Goal: Use online tool/utility: Utilize a website feature to perform a specific function

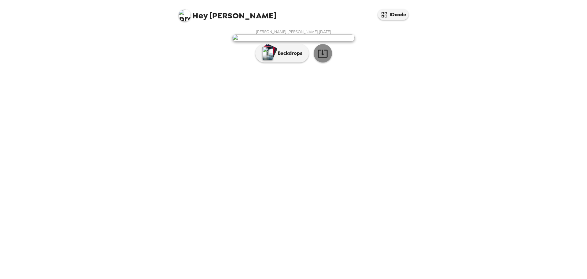
click at [323, 59] on icon "button" at bounding box center [323, 53] width 11 height 11
click at [276, 57] on p "Backdrops" at bounding box center [289, 53] width 28 height 7
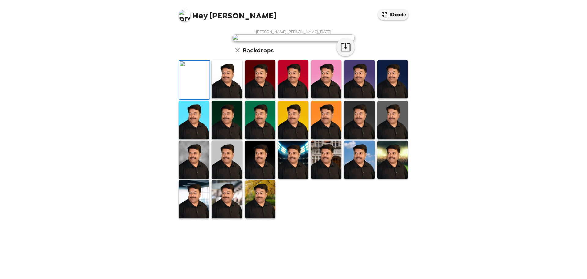
scroll to position [92, 0]
click at [195, 218] on img at bounding box center [194, 199] width 31 height 38
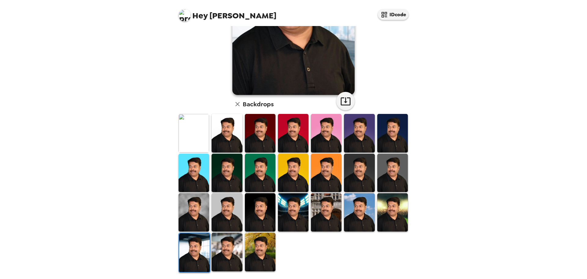
click at [259, 252] on img at bounding box center [260, 252] width 31 height 38
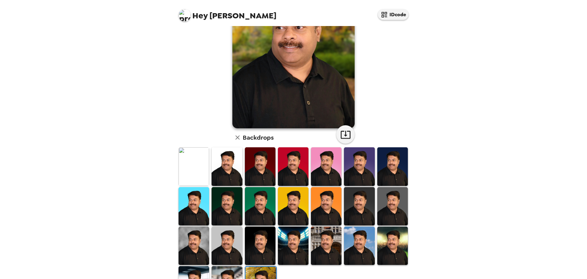
scroll to position [1, 0]
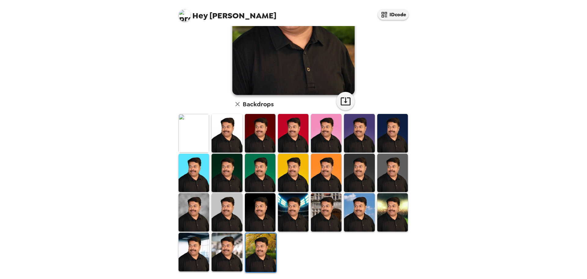
click at [296, 180] on img at bounding box center [293, 173] width 31 height 38
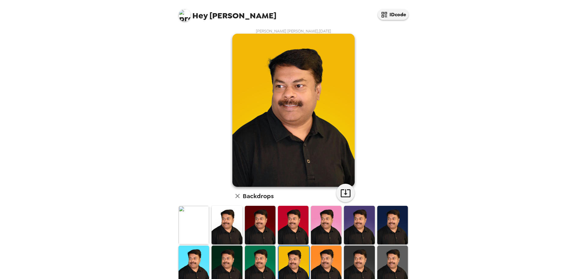
click at [351, 229] on img at bounding box center [359, 225] width 31 height 38
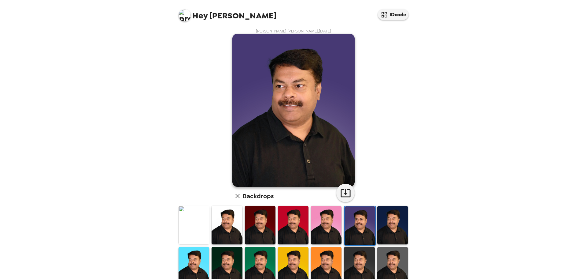
click at [384, 225] on img at bounding box center [393, 225] width 31 height 38
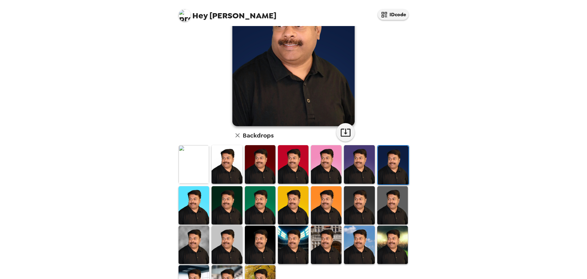
scroll to position [62, 0]
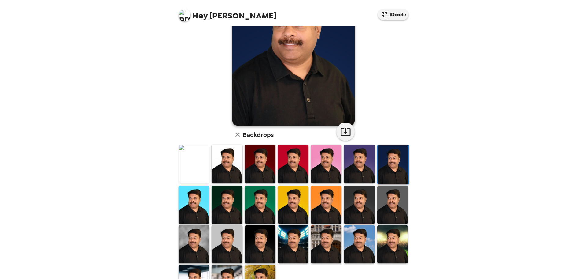
click at [388, 210] on img at bounding box center [393, 204] width 31 height 38
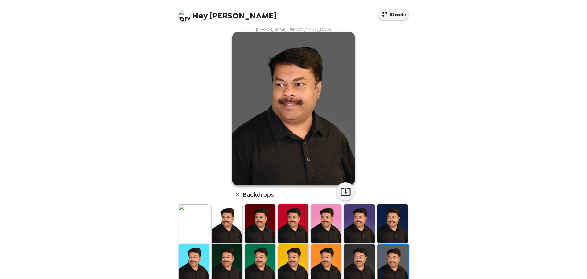
scroll to position [0, 0]
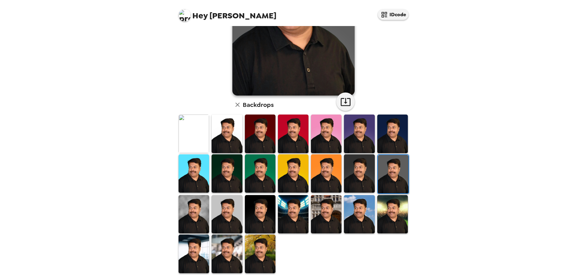
click at [388, 210] on img at bounding box center [393, 214] width 31 height 38
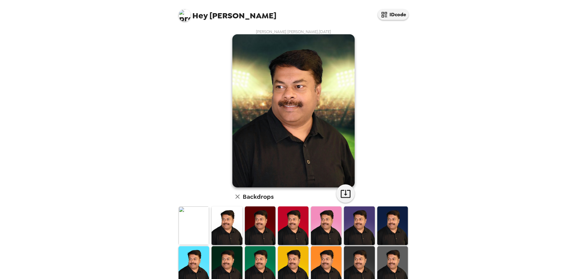
click at [359, 266] on img at bounding box center [359, 265] width 31 height 38
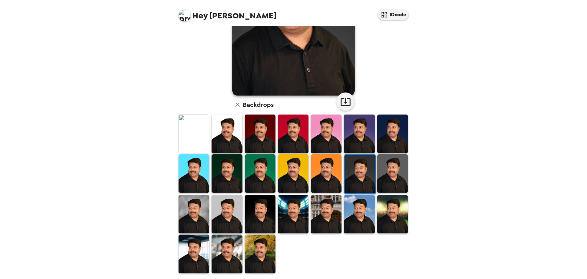
click at [326, 218] on img at bounding box center [326, 214] width 31 height 38
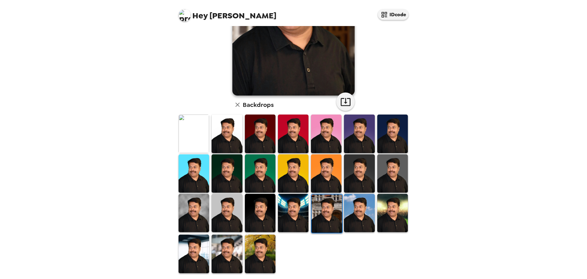
click at [352, 213] on img at bounding box center [359, 213] width 31 height 38
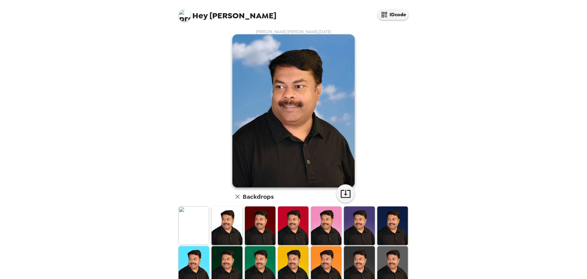
click at [290, 225] on img at bounding box center [293, 225] width 31 height 38
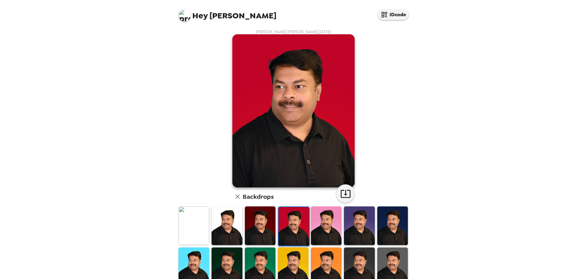
click at [290, 255] on img at bounding box center [293, 266] width 31 height 38
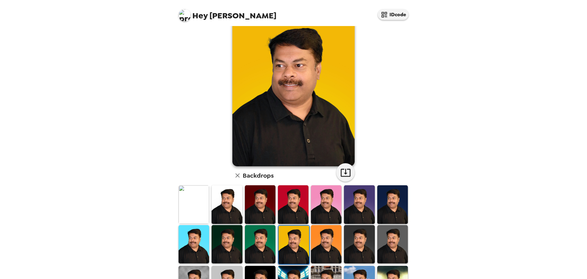
scroll to position [31, 0]
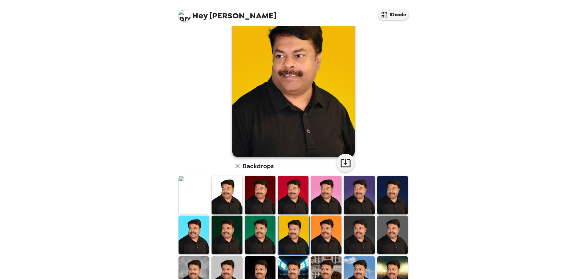
click at [322, 236] on img at bounding box center [326, 234] width 31 height 38
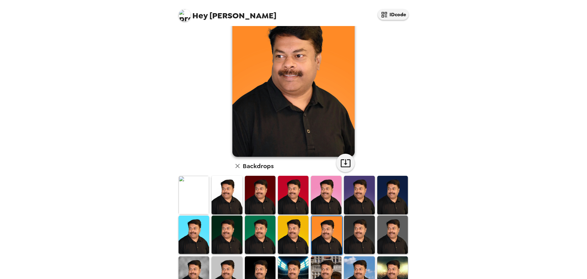
scroll to position [0, 0]
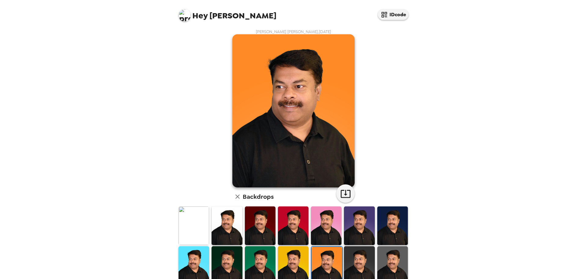
click at [360, 221] on img at bounding box center [359, 225] width 31 height 38
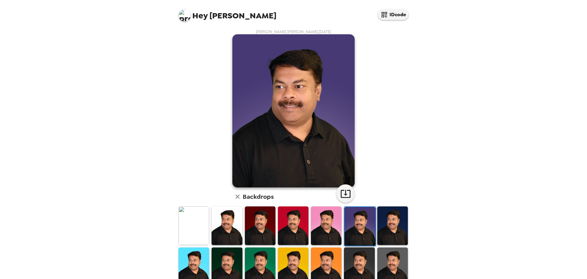
click at [382, 222] on img at bounding box center [393, 225] width 31 height 38
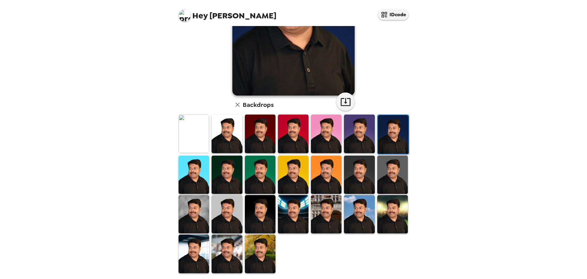
click at [203, 254] on img at bounding box center [194, 253] width 31 height 38
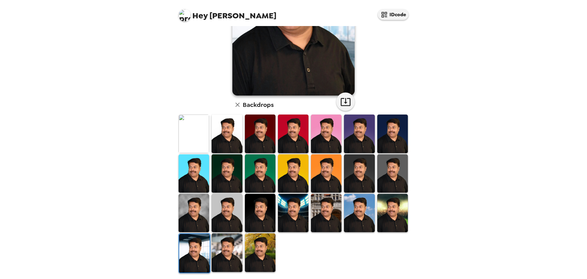
click at [233, 250] on img at bounding box center [227, 252] width 31 height 38
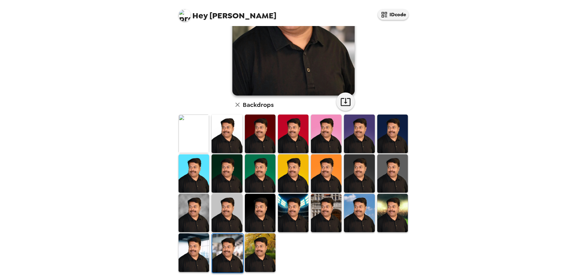
click at [260, 251] on img at bounding box center [260, 252] width 31 height 38
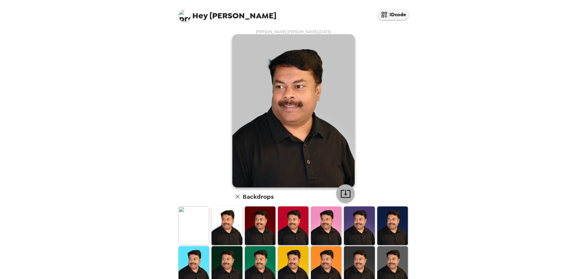
click at [343, 194] on icon "button" at bounding box center [346, 194] width 10 height 8
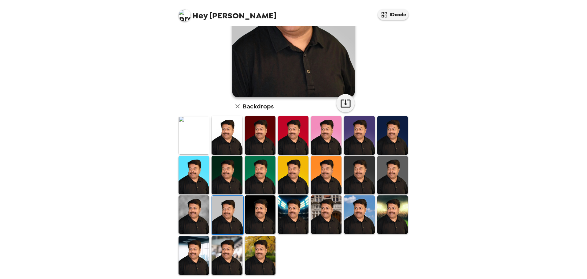
scroll to position [92, 0]
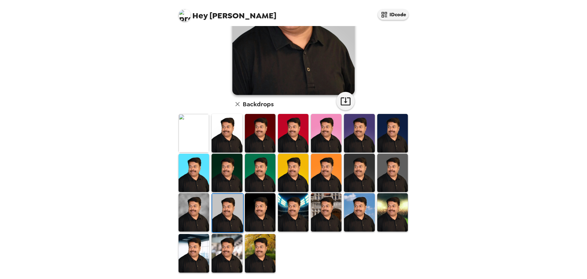
drag, startPoint x: 260, startPoint y: 246, endPoint x: 264, endPoint y: 245, distance: 4.3
click at [260, 246] on img at bounding box center [260, 253] width 31 height 38
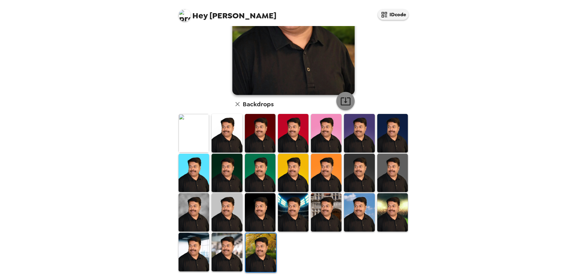
click at [346, 99] on icon "button" at bounding box center [346, 101] width 11 height 11
click at [225, 249] on img at bounding box center [227, 252] width 31 height 38
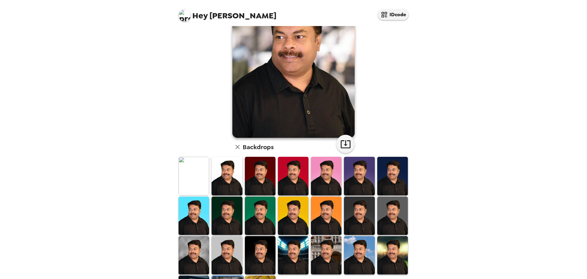
scroll to position [0, 0]
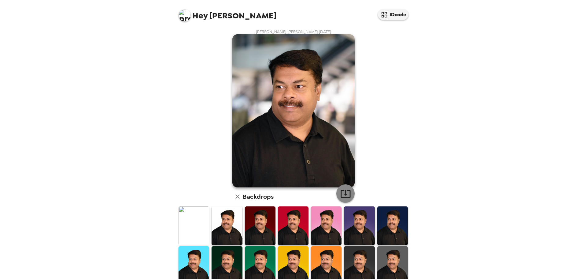
click at [343, 191] on icon "button" at bounding box center [346, 193] width 11 height 11
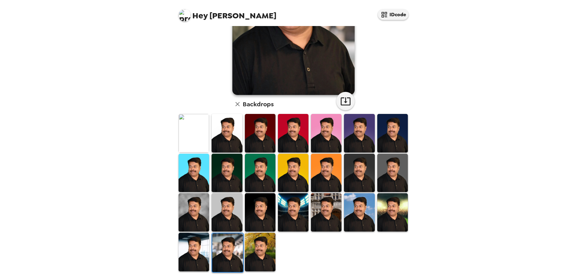
click at [191, 247] on img at bounding box center [194, 252] width 31 height 38
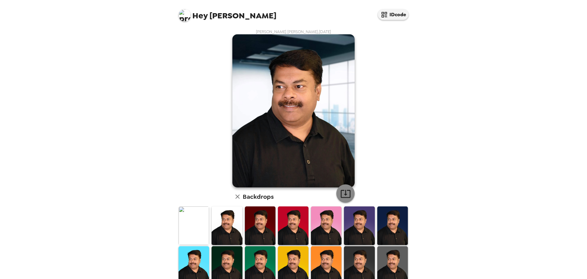
click at [347, 191] on icon "button" at bounding box center [346, 193] width 11 height 11
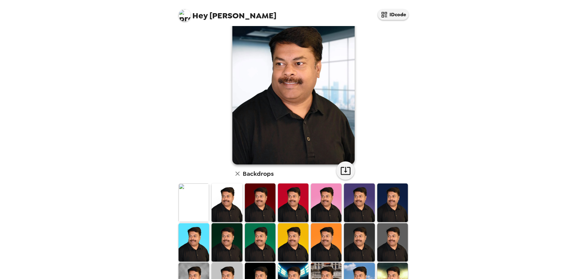
scroll to position [92, 0]
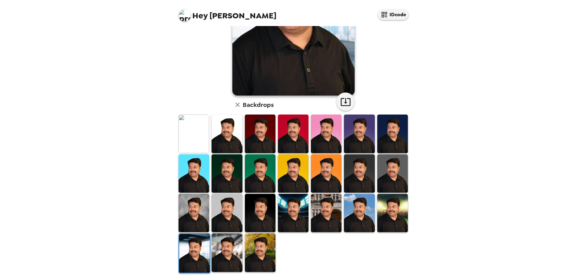
click at [329, 179] on img at bounding box center [326, 173] width 31 height 38
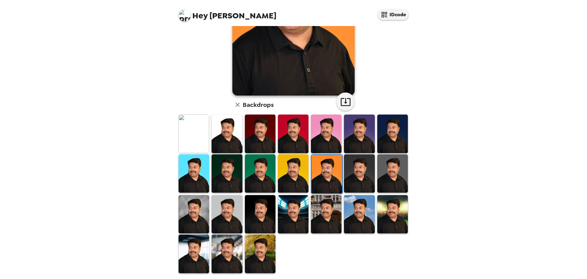
scroll to position [0, 0]
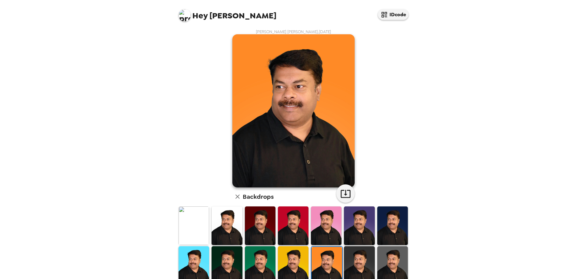
click at [329, 224] on img at bounding box center [326, 225] width 31 height 38
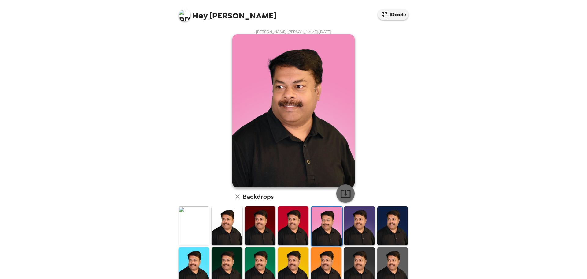
click at [341, 195] on icon "button" at bounding box center [346, 194] width 10 height 8
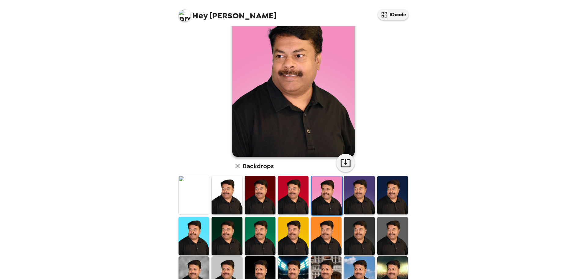
click at [384, 237] on img at bounding box center [393, 236] width 31 height 38
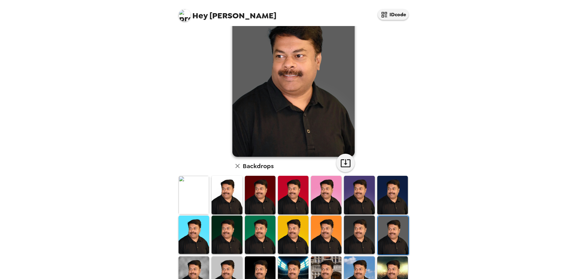
click at [341, 151] on img at bounding box center [294, 80] width 122 height 153
click at [344, 164] on icon "button" at bounding box center [346, 163] width 10 height 8
click at [359, 235] on img at bounding box center [359, 234] width 31 height 38
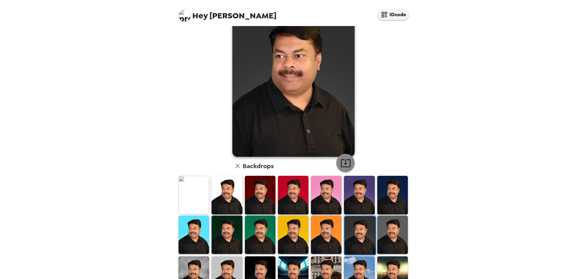
click at [342, 162] on icon "button" at bounding box center [346, 163] width 11 height 11
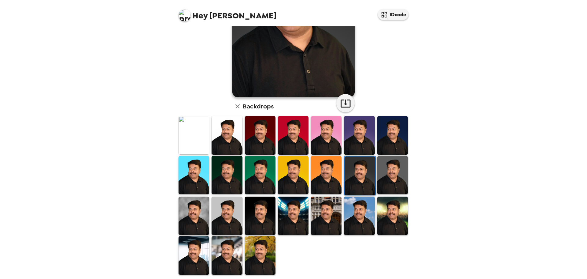
scroll to position [92, 0]
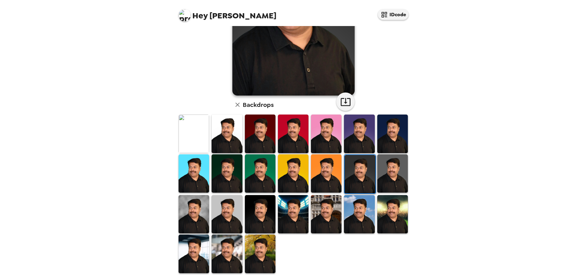
click at [289, 167] on img at bounding box center [293, 173] width 31 height 38
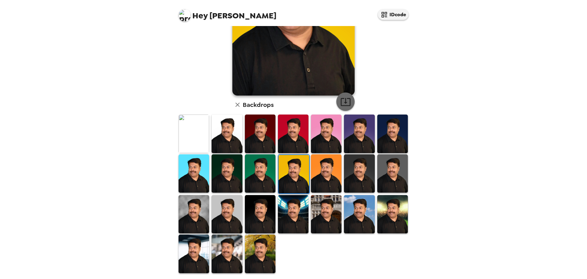
click at [342, 102] on icon "button" at bounding box center [346, 102] width 10 height 8
click at [330, 172] on img at bounding box center [326, 173] width 31 height 38
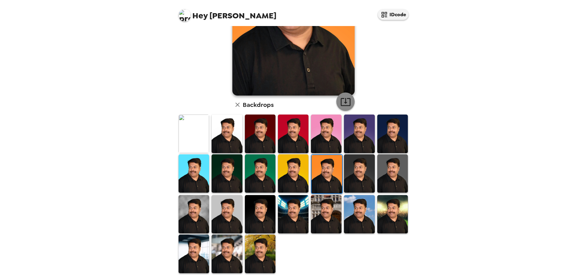
click at [341, 99] on icon "button" at bounding box center [346, 102] width 10 height 8
click at [287, 138] on img at bounding box center [293, 133] width 31 height 38
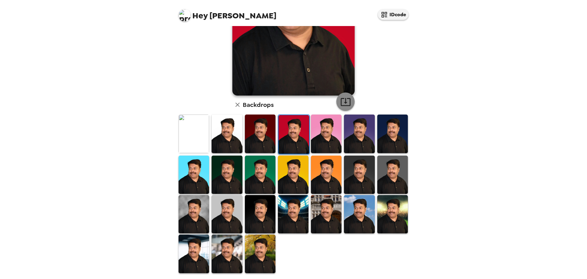
click at [347, 99] on icon "button" at bounding box center [346, 101] width 11 height 11
click at [265, 130] on img at bounding box center [260, 133] width 31 height 38
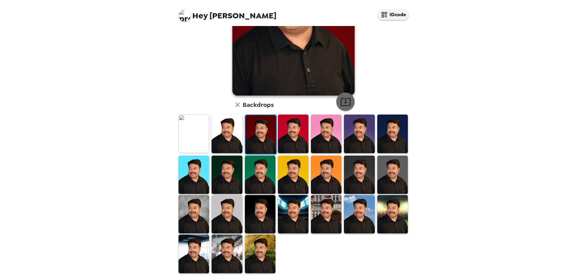
click at [341, 100] on icon "button" at bounding box center [346, 101] width 11 height 11
click at [225, 133] on img at bounding box center [227, 133] width 31 height 38
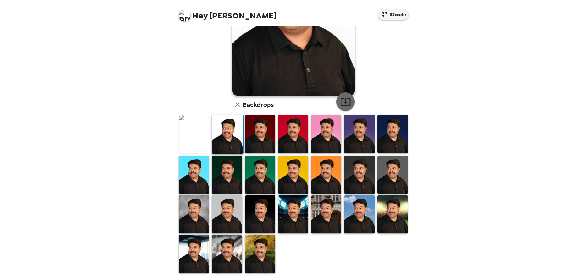
click at [349, 101] on button "button" at bounding box center [346, 101] width 18 height 18
click at [194, 258] on img at bounding box center [194, 253] width 31 height 38
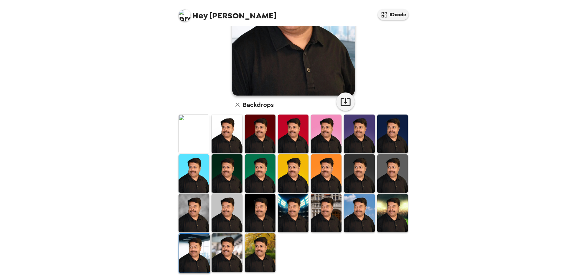
click at [261, 215] on img at bounding box center [260, 213] width 31 height 38
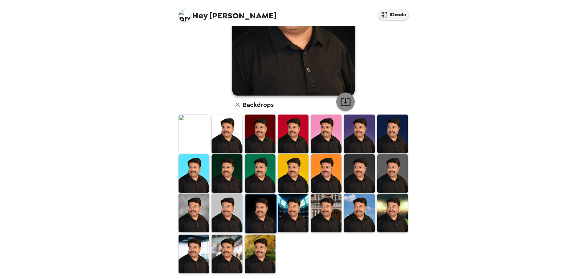
click at [344, 96] on icon "button" at bounding box center [346, 101] width 11 height 11
